Goal: Transaction & Acquisition: Book appointment/travel/reservation

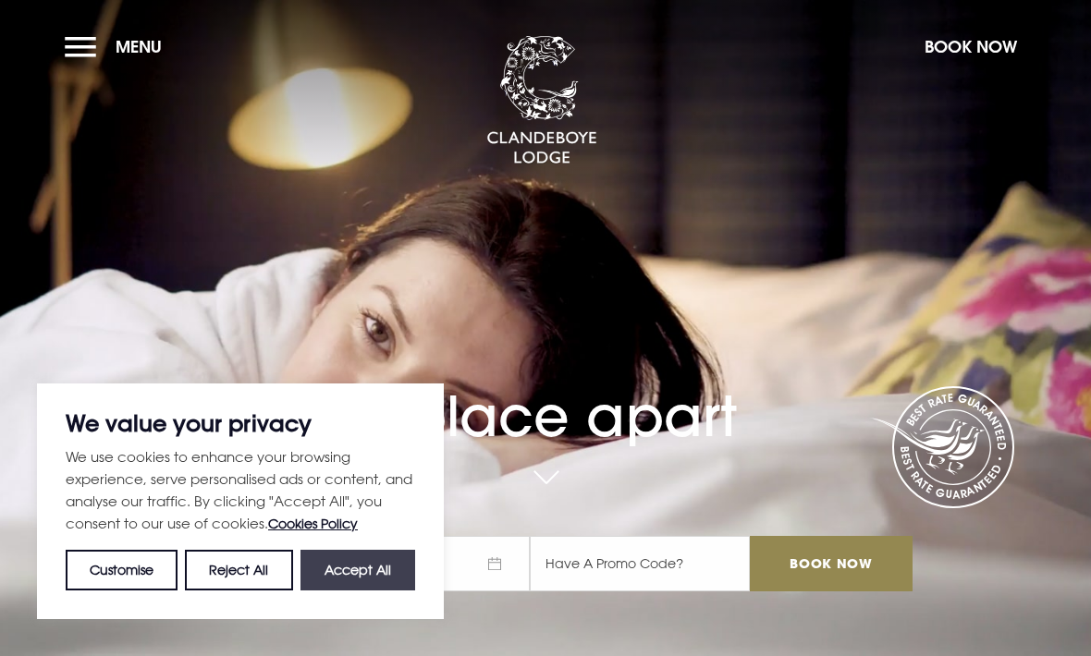
click at [344, 573] on button "Accept All" at bounding box center [357, 570] width 115 height 41
checkbox input "true"
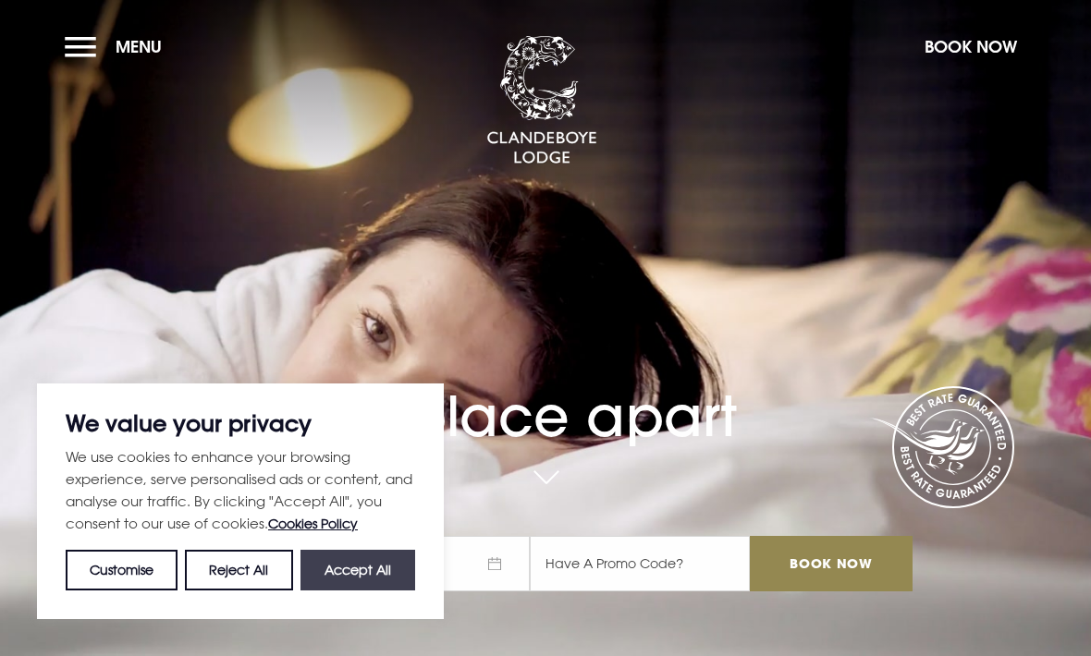
checkbox input "true"
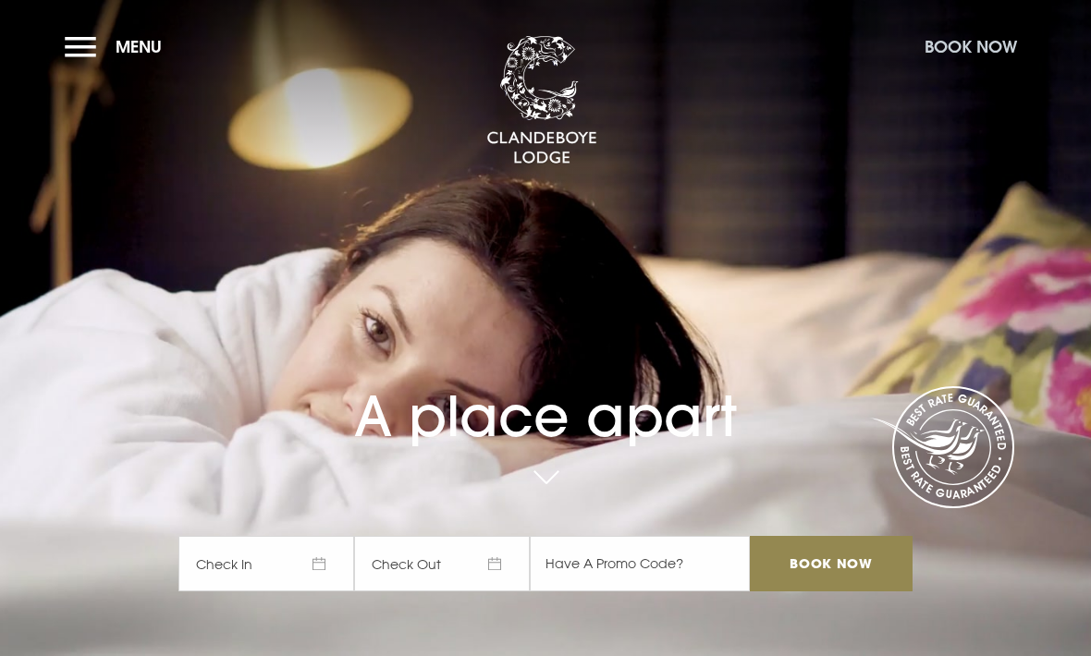
click at [958, 57] on button "Book Now" at bounding box center [970, 47] width 111 height 40
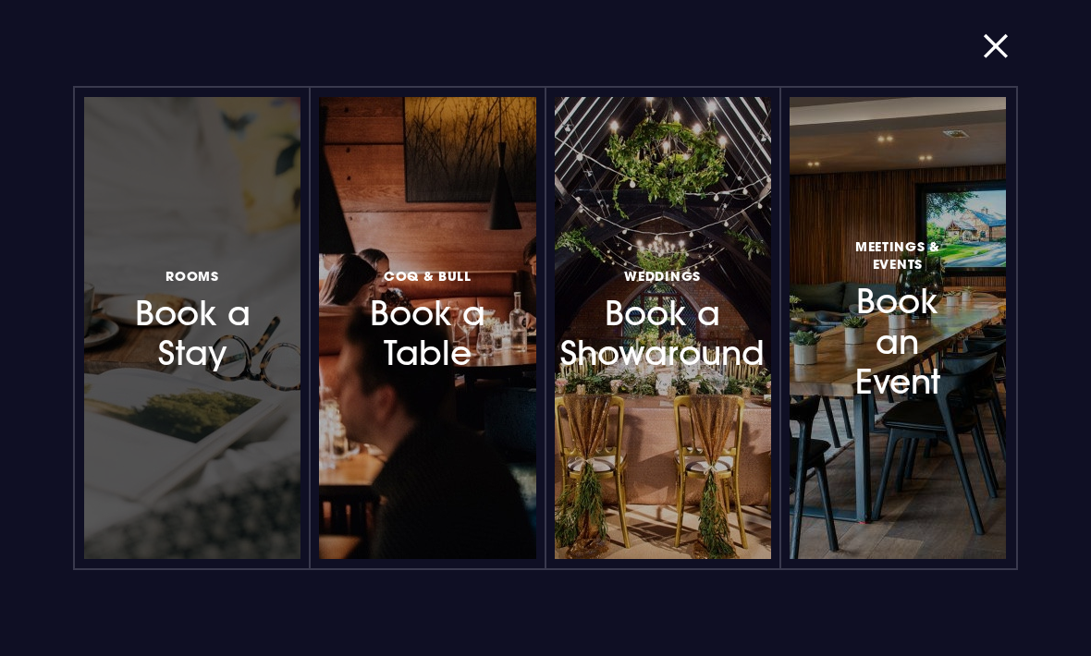
click at [187, 337] on h3 "Rooms Book a Stay" at bounding box center [192, 319] width 126 height 110
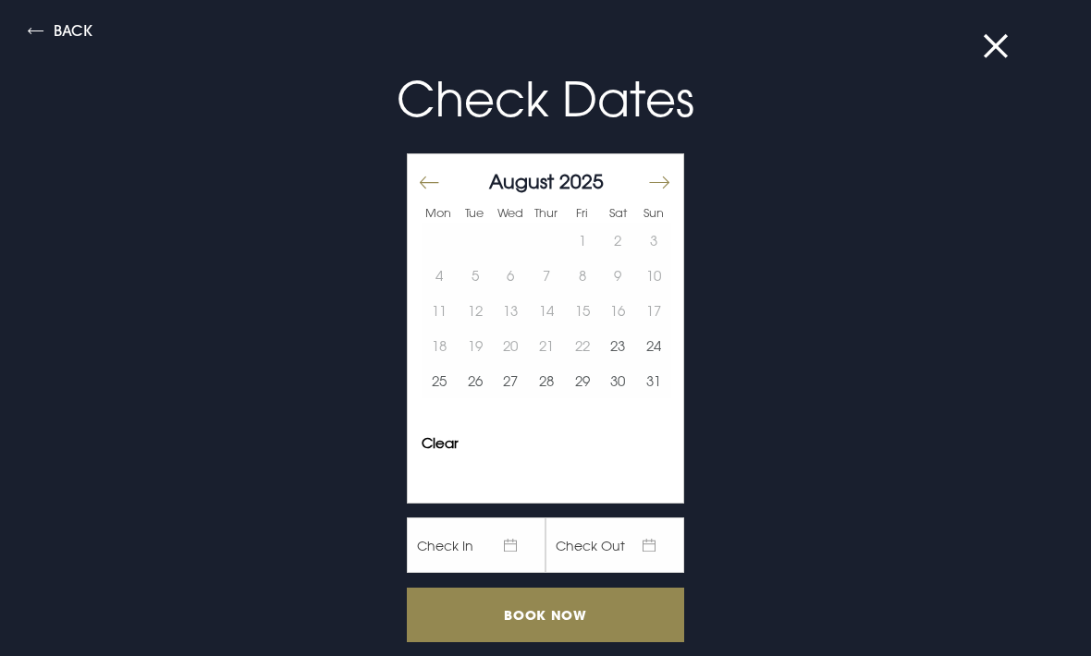
click at [644, 189] on div "August 2025" at bounding box center [547, 181] width 250 height 27
click at [664, 186] on button "Move forward to switch to the next month." at bounding box center [658, 183] width 22 height 39
click at [668, 176] on button "Move forward to switch to the next month." at bounding box center [658, 183] width 22 height 39
click at [667, 182] on button "Move forward to switch to the next month." at bounding box center [658, 183] width 22 height 39
click at [668, 182] on button "Move forward to switch to the next month." at bounding box center [658, 183] width 22 height 39
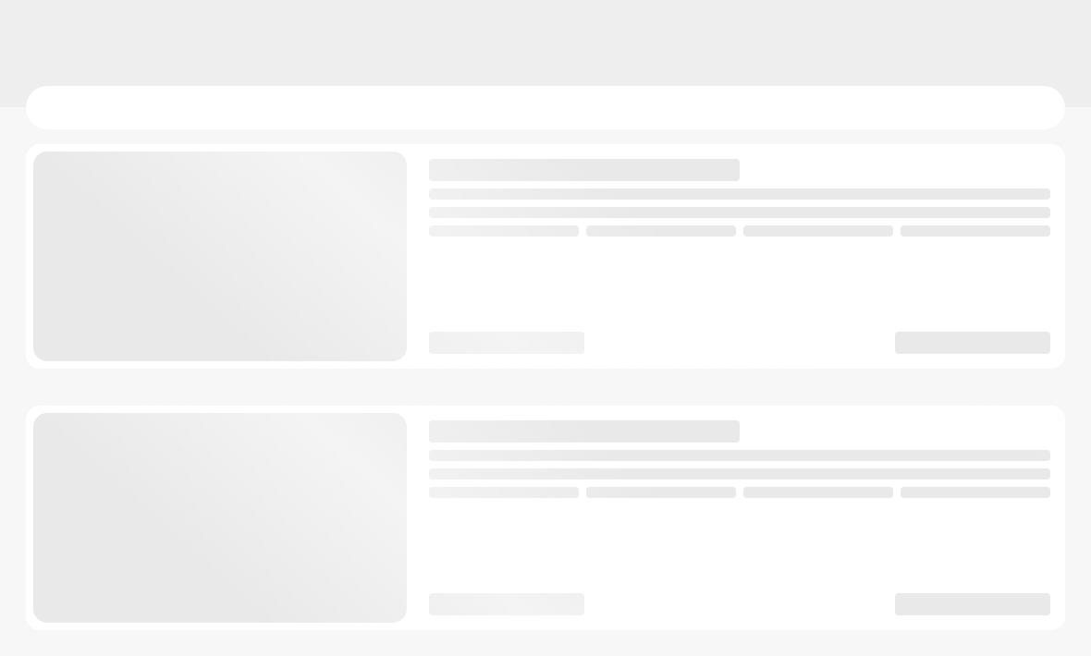
checkbox input "true"
